Goal: Information Seeking & Learning: Learn about a topic

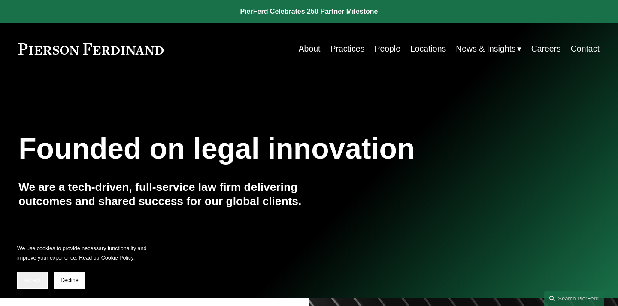
click at [35, 277] on span "Accept" at bounding box center [32, 280] width 16 height 6
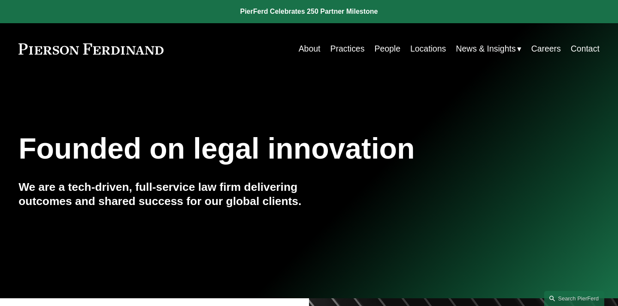
click at [382, 50] on link "People" at bounding box center [387, 48] width 26 height 17
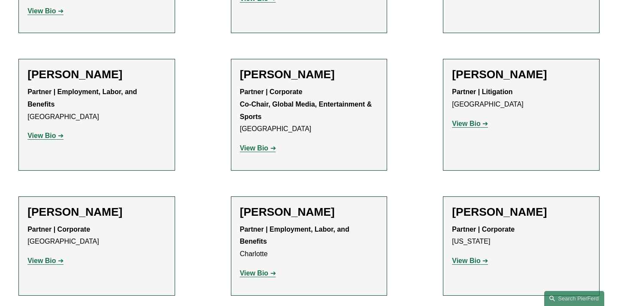
scroll to position [9651, 0]
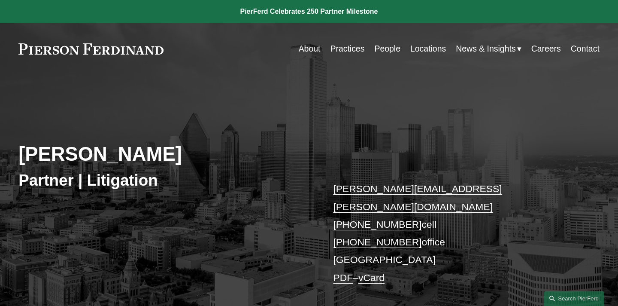
click at [52, 157] on h2 "[PERSON_NAME]" at bounding box center [163, 155] width 291 height 24
click at [342, 48] on link "Practices" at bounding box center [347, 48] width 34 height 17
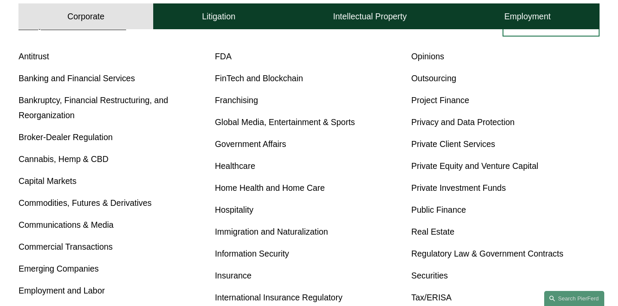
scroll to position [319, 0]
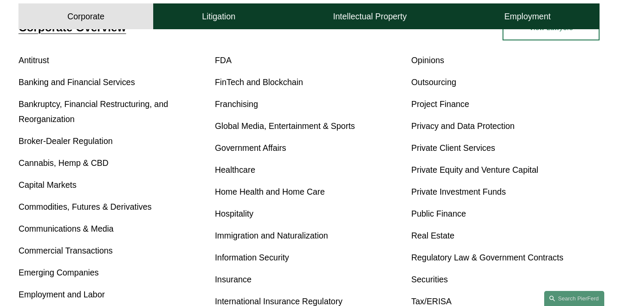
click at [434, 240] on link "Real Estate" at bounding box center [432, 235] width 43 height 9
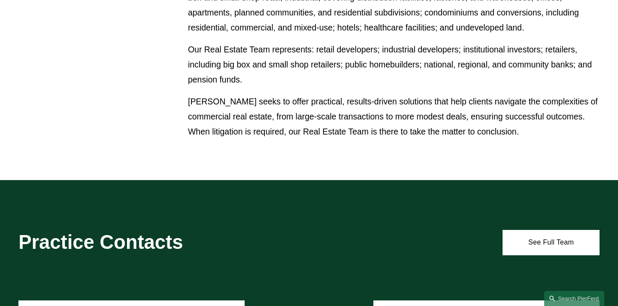
scroll to position [693, 0]
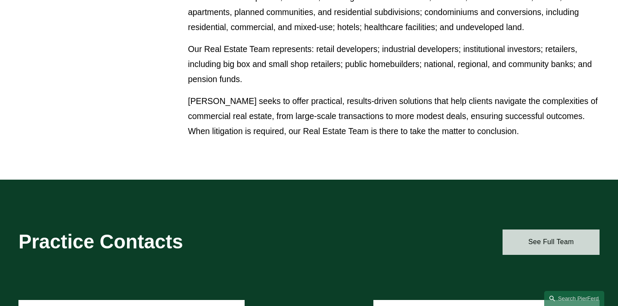
click at [547, 240] on link "See Full Team" at bounding box center [551, 241] width 97 height 25
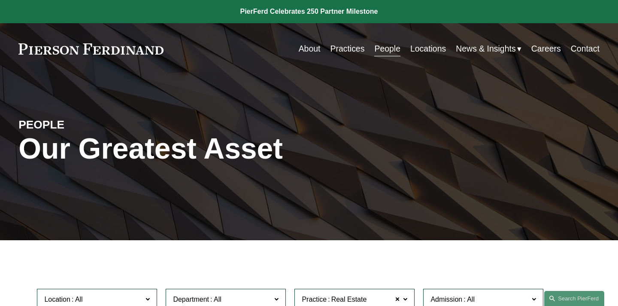
click at [386, 49] on link "People" at bounding box center [387, 48] width 26 height 17
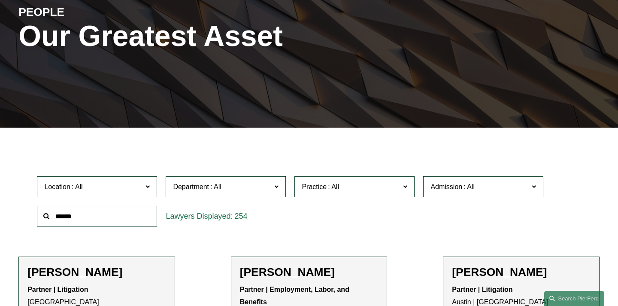
scroll to position [114, 0]
